Goal: Task Accomplishment & Management: Manage account settings

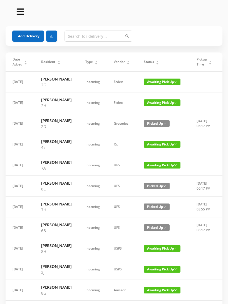
click at [156, 60] on icon "icon: caret-up" at bounding box center [157, 61] width 3 height 3
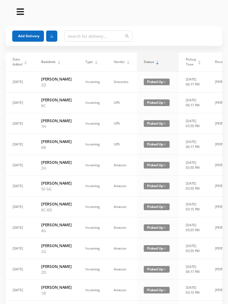
click at [154, 61] on div "Status" at bounding box center [151, 61] width 15 height 5
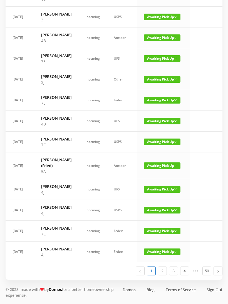
scroll to position [266, 0]
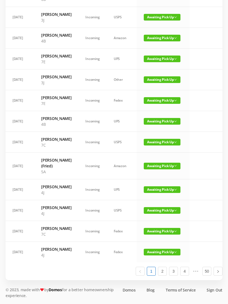
click at [160, 35] on span "Awaiting Pick Up" at bounding box center [162, 38] width 37 height 7
click at [157, 85] on link "Picked Up" at bounding box center [159, 89] width 36 height 9
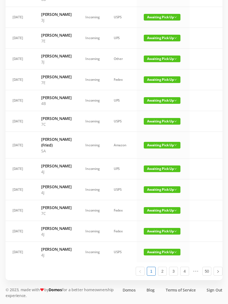
click at [164, 104] on span "Awaiting Pick Up" at bounding box center [162, 100] width 37 height 7
click at [157, 163] on link "Picked Up" at bounding box center [159, 167] width 36 height 9
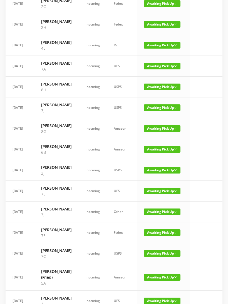
scroll to position [0, 0]
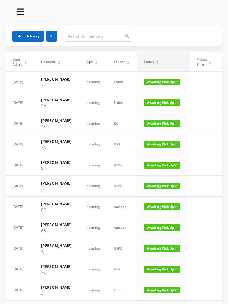
click at [165, 104] on span "Awaiting Pick Up" at bounding box center [162, 102] width 37 height 7
click at [152, 124] on link "Picked Up" at bounding box center [159, 125] width 36 height 9
click at [157, 105] on span "Awaiting Pick Up" at bounding box center [162, 102] width 37 height 7
click at [154, 124] on link "Picked Up" at bounding box center [159, 125] width 36 height 9
click at [157, 190] on span "Awaiting Pick Up" at bounding box center [162, 186] width 37 height 7
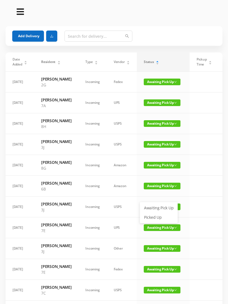
click at [153, 216] on link "Picked Up" at bounding box center [159, 217] width 36 height 9
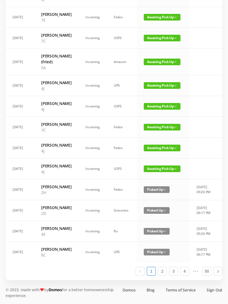
click at [158, 65] on span "Awaiting Pick Up" at bounding box center [162, 62] width 37 height 7
click at [153, 115] on link "Picked Up" at bounding box center [159, 119] width 36 height 9
